Goal: Complete application form

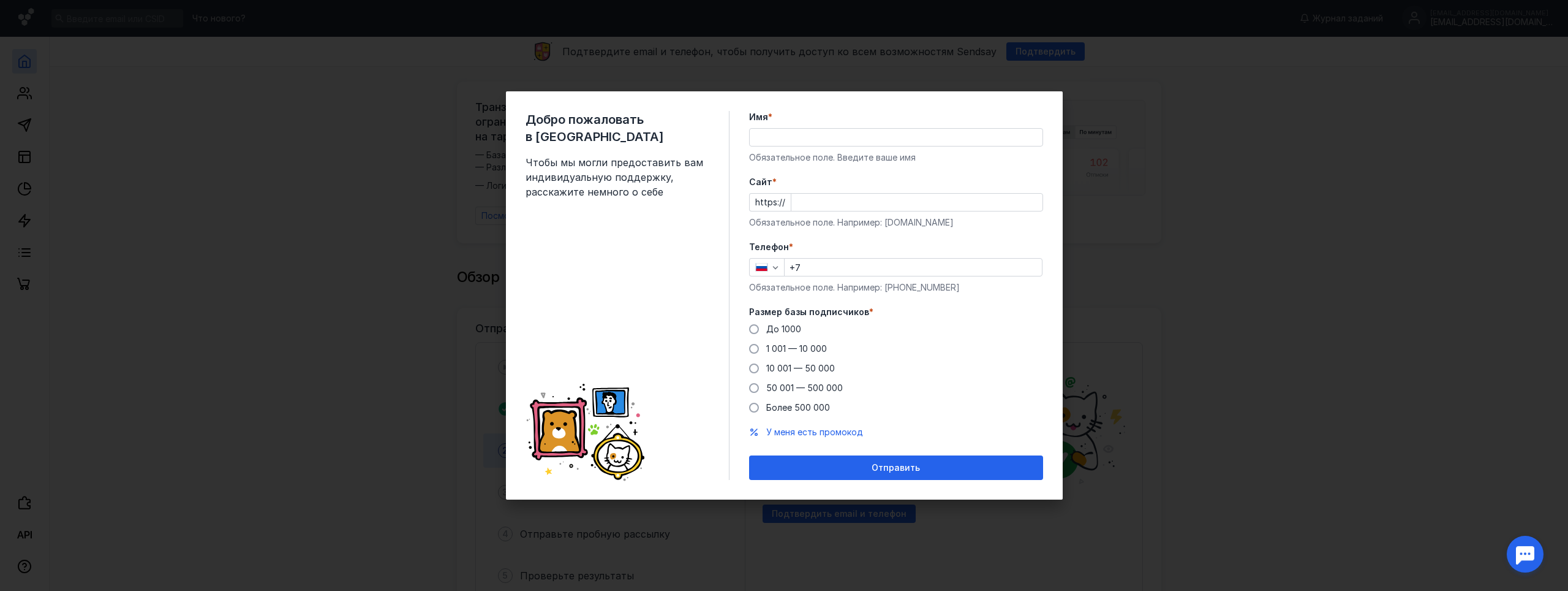
click at [776, 144] on input "Имя *" at bounding box center [895, 137] width 293 height 17
type input "[PERSON_NAME]"
type input "a"
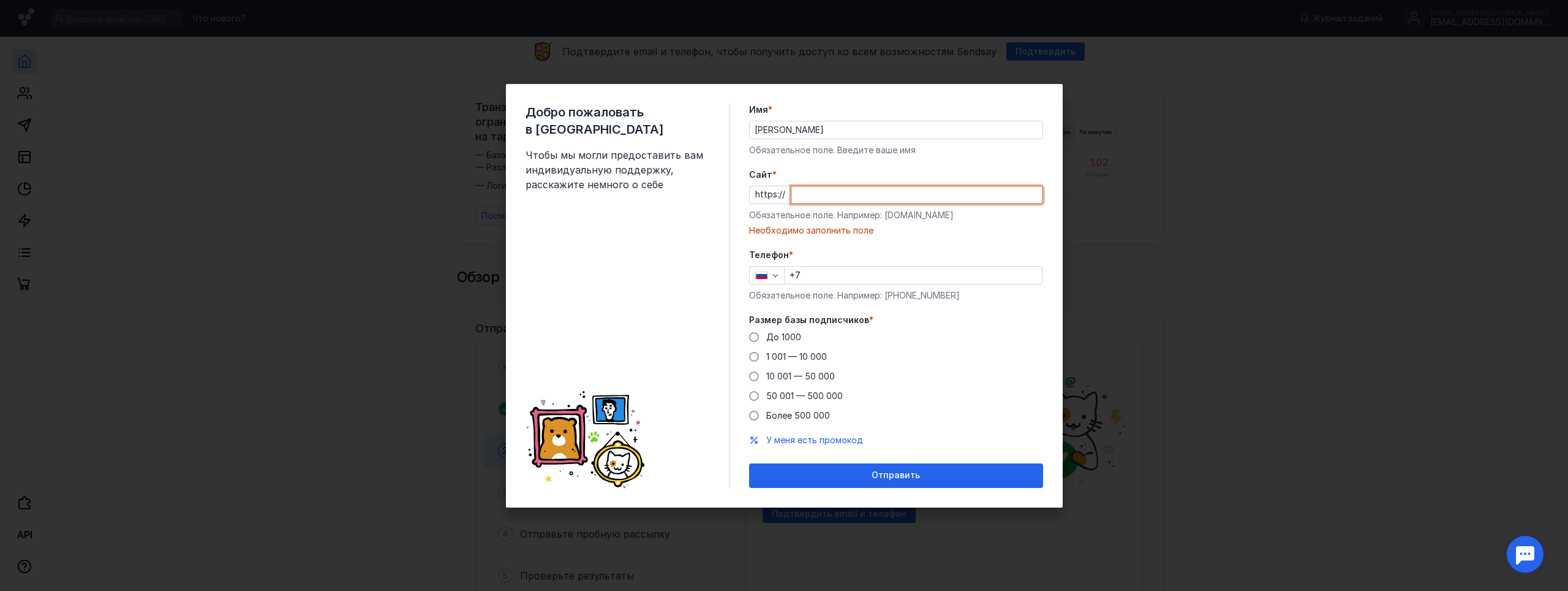
paste input "[DOMAIN_NAME][URL]"
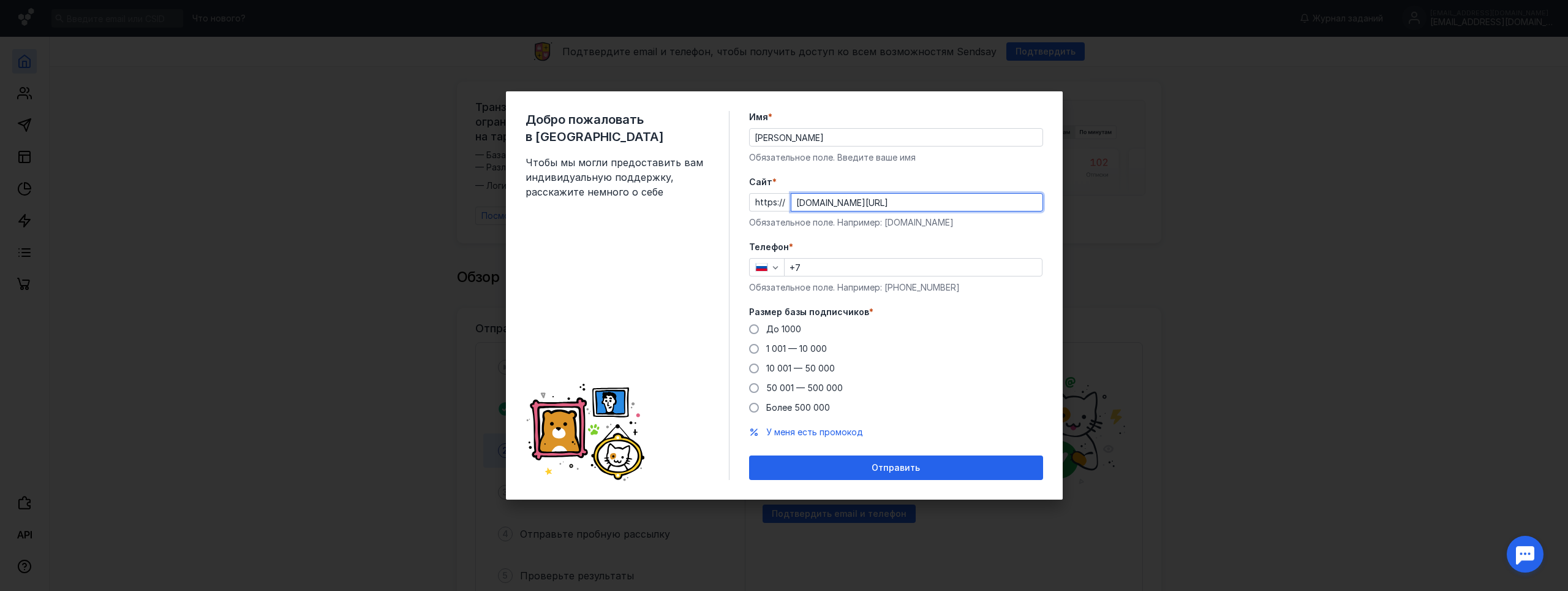
type input "[DOMAIN_NAME][URL]"
click at [842, 256] on div "Телефон * +7 Обязательное поле. Например: [PHONE_NUMBER]" at bounding box center [896, 267] width 294 height 53
click at [836, 265] on input "+7" at bounding box center [913, 267] width 258 height 17
type input "[PHONE_NUMBER]"
click at [753, 391] on span at bounding box center [754, 388] width 10 height 10
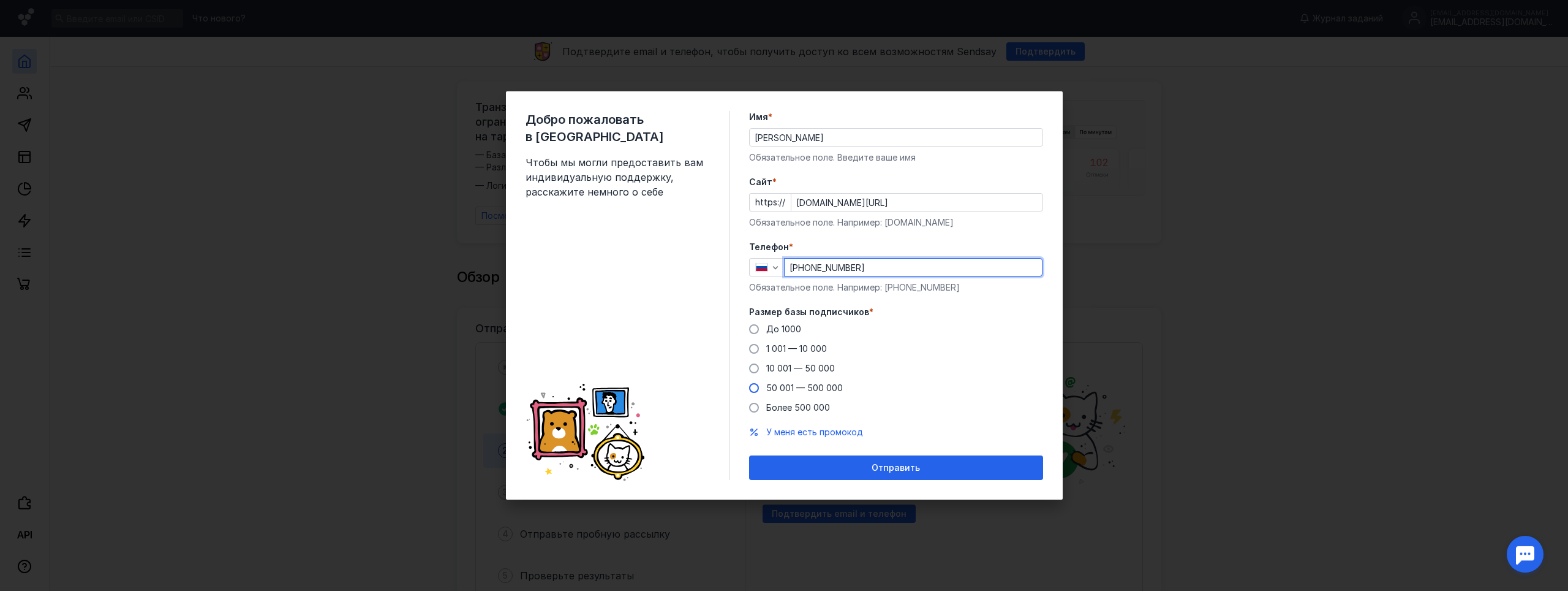
click at [0, 0] on input "50 001 — 500 000" at bounding box center [0, 0] width 0 height 0
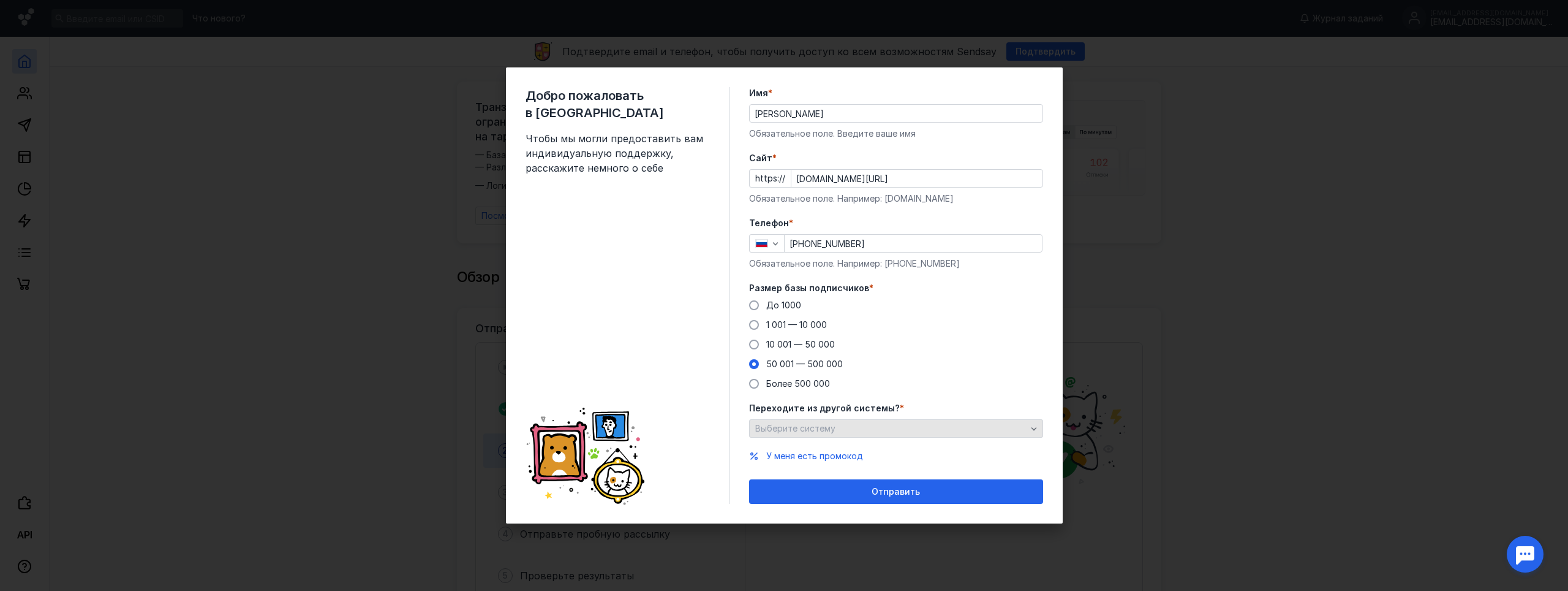
click at [848, 431] on div "Выберите систему" at bounding box center [891, 428] width 277 height 11
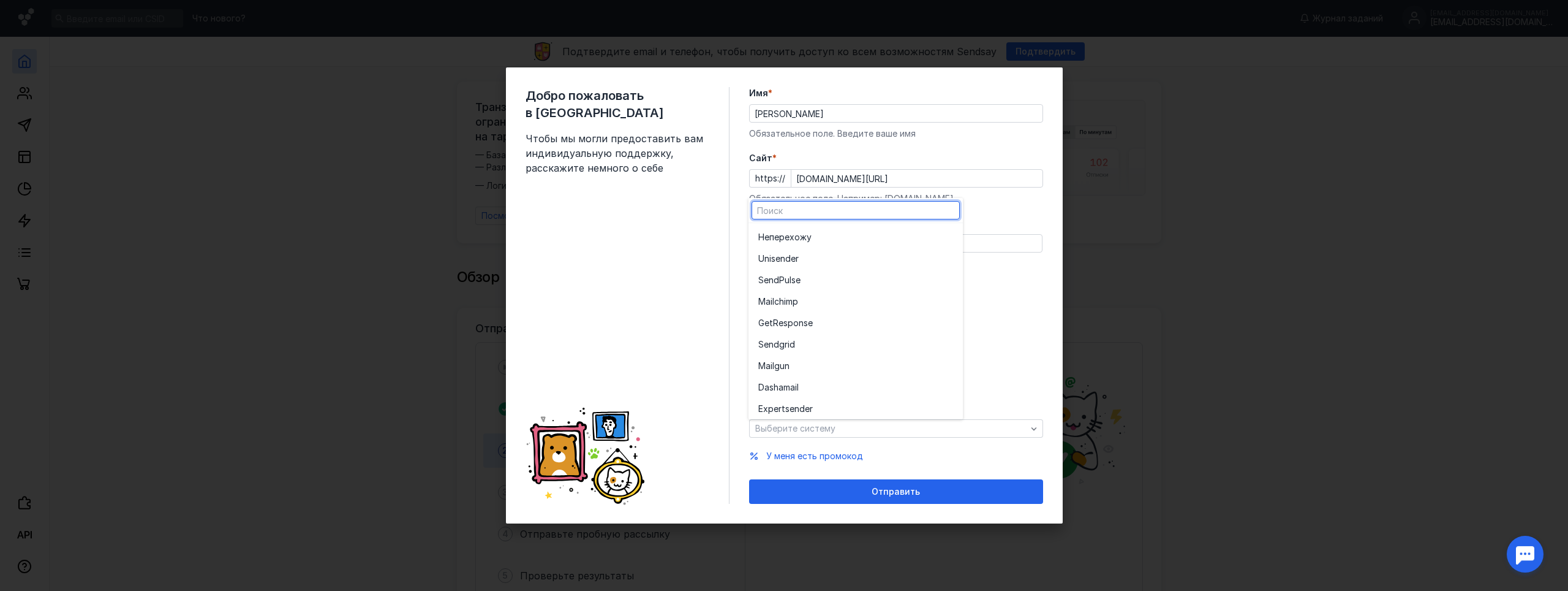
click at [1297, 370] on div "Добро пожаловать в Sendsay Чтобы мы могли предоставить вам индивидуальную подде…" at bounding box center [784, 295] width 1568 height 591
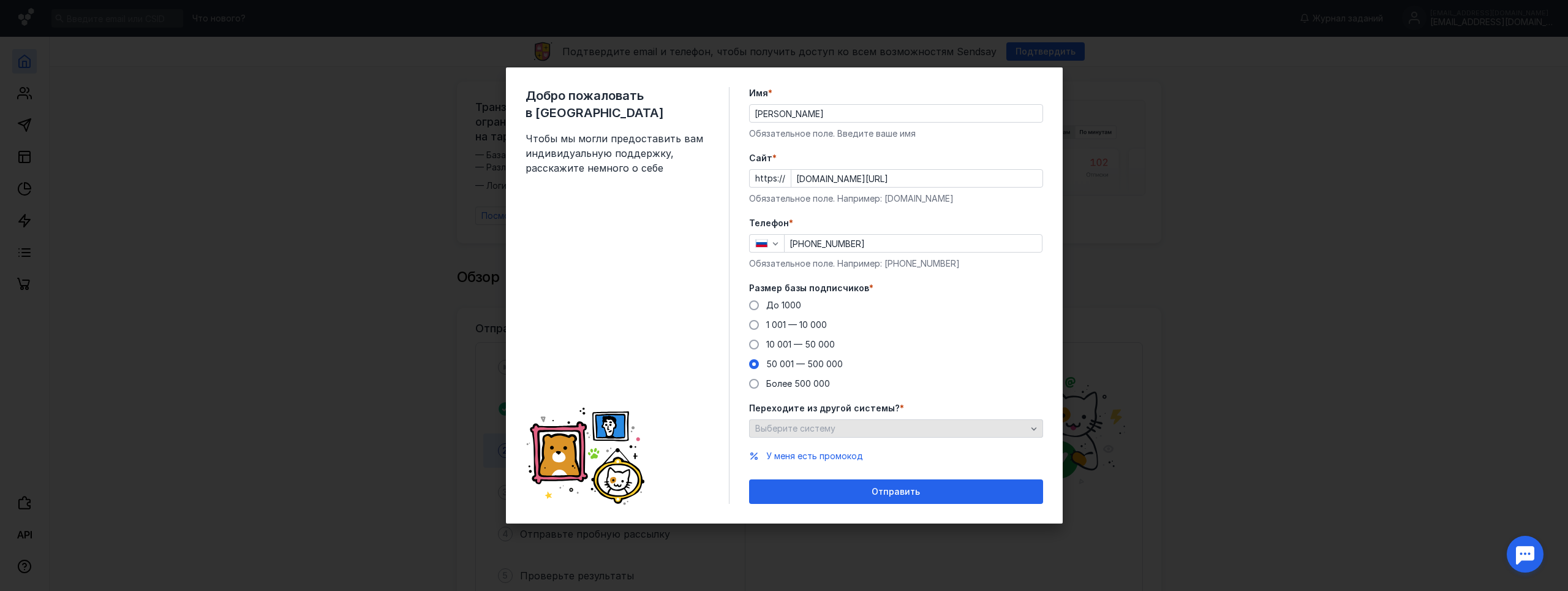
click at [997, 426] on div "Выберите систему" at bounding box center [891, 428] width 277 height 11
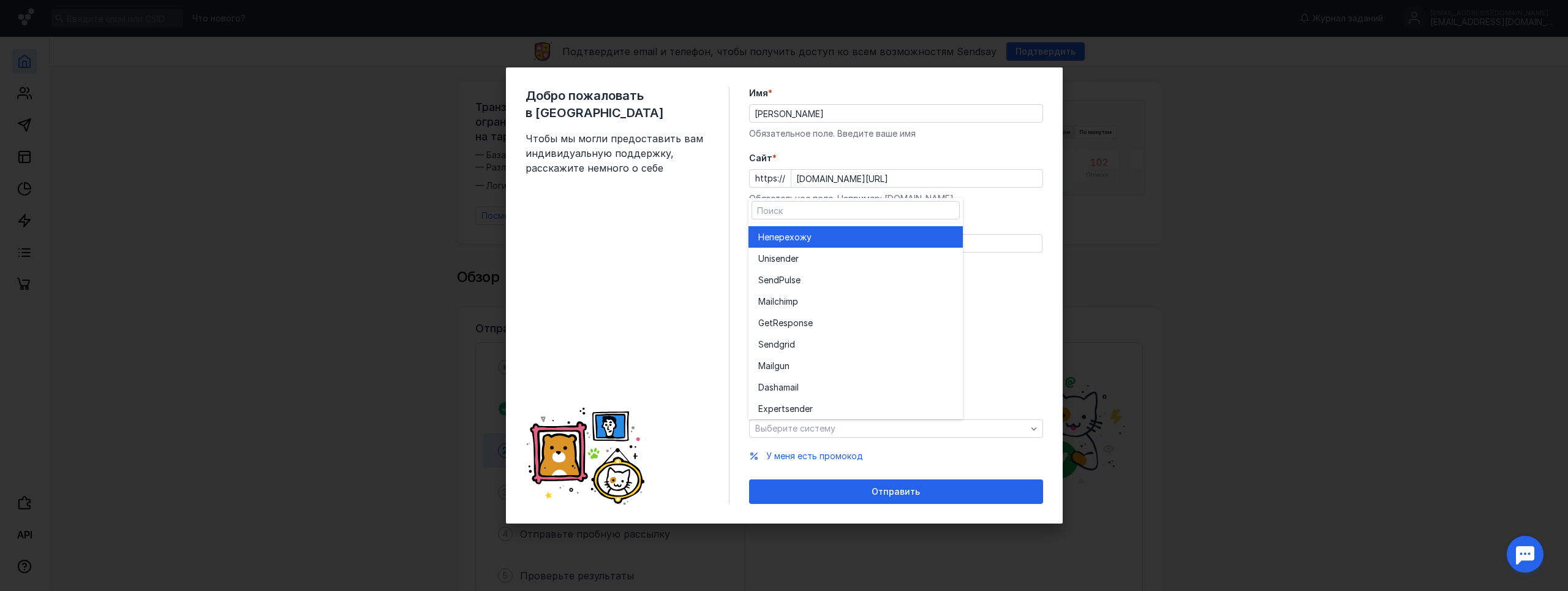
click at [815, 243] on div "Не перехожу" at bounding box center [856, 237] width 194 height 21
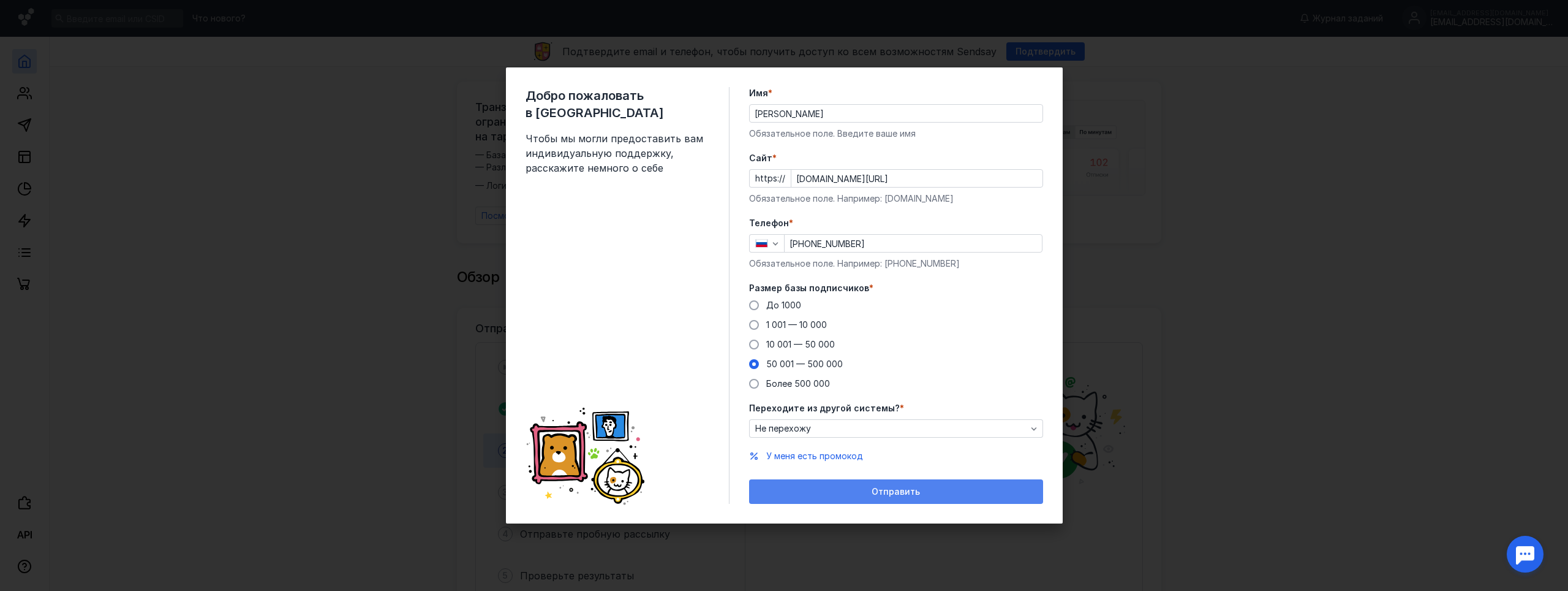
click at [892, 491] on span "Отправить" at bounding box center [896, 491] width 49 height 11
